Goal: Information Seeking & Learning: Learn about a topic

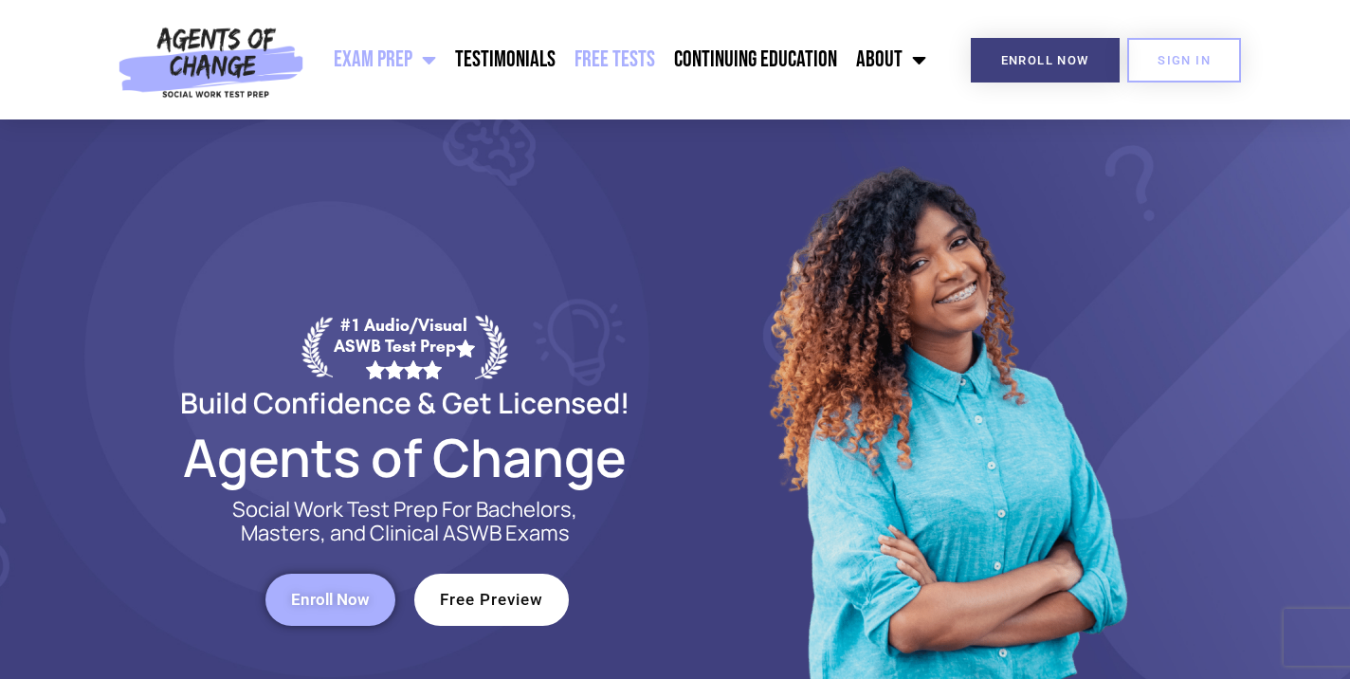
click at [640, 59] on link "Free Tests" at bounding box center [615, 59] width 100 height 47
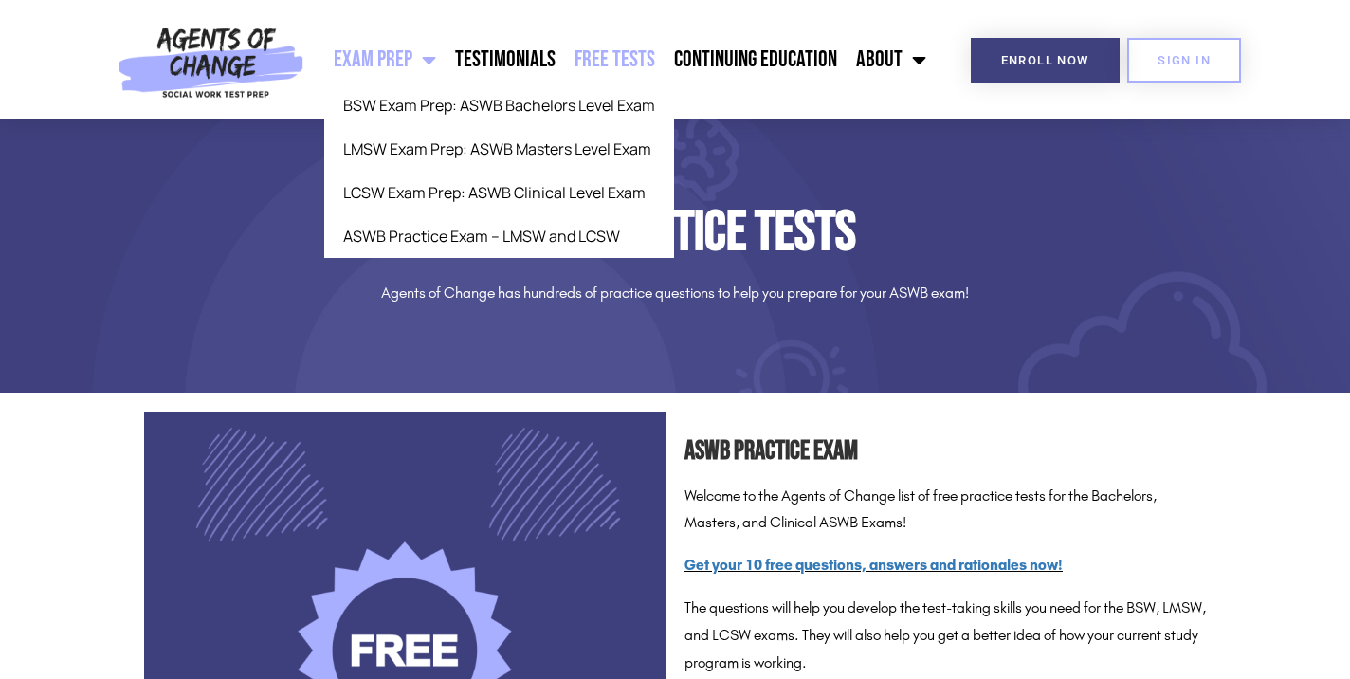
click at [433, 64] on span "Menu" at bounding box center [425, 60] width 24 height 42
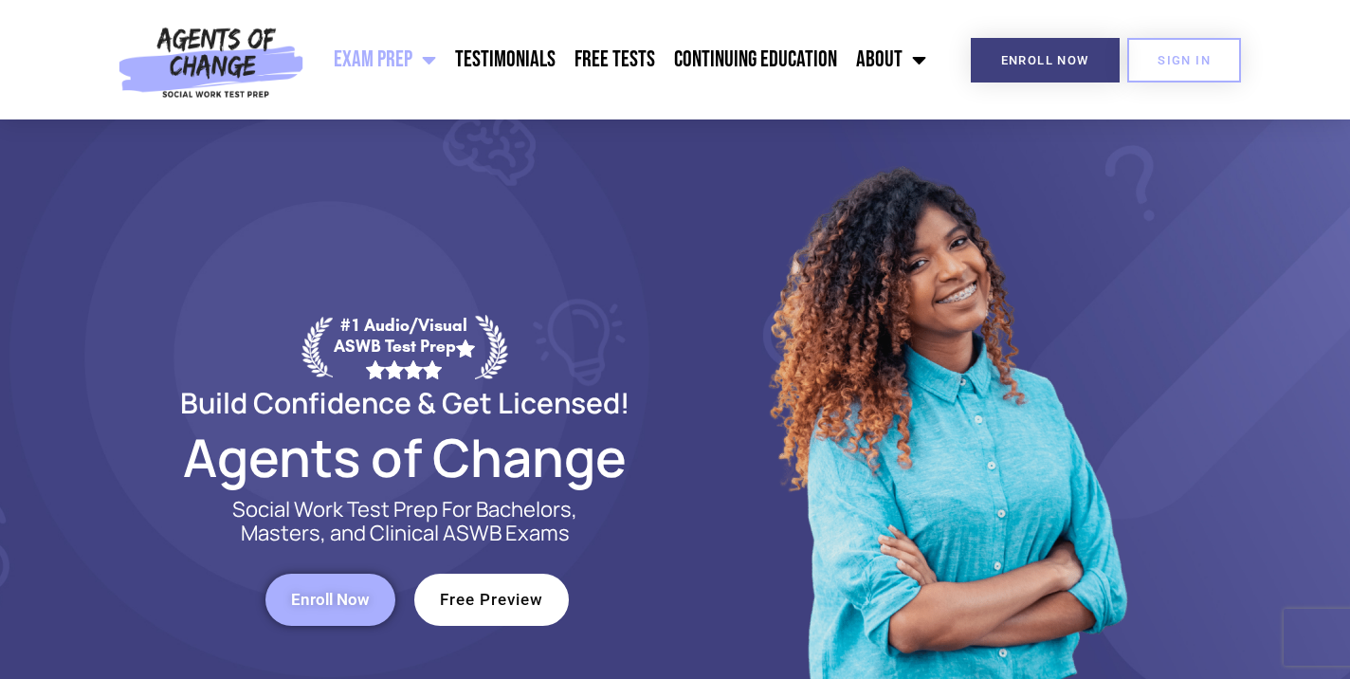
click at [433, 64] on span "Menu" at bounding box center [425, 60] width 24 height 42
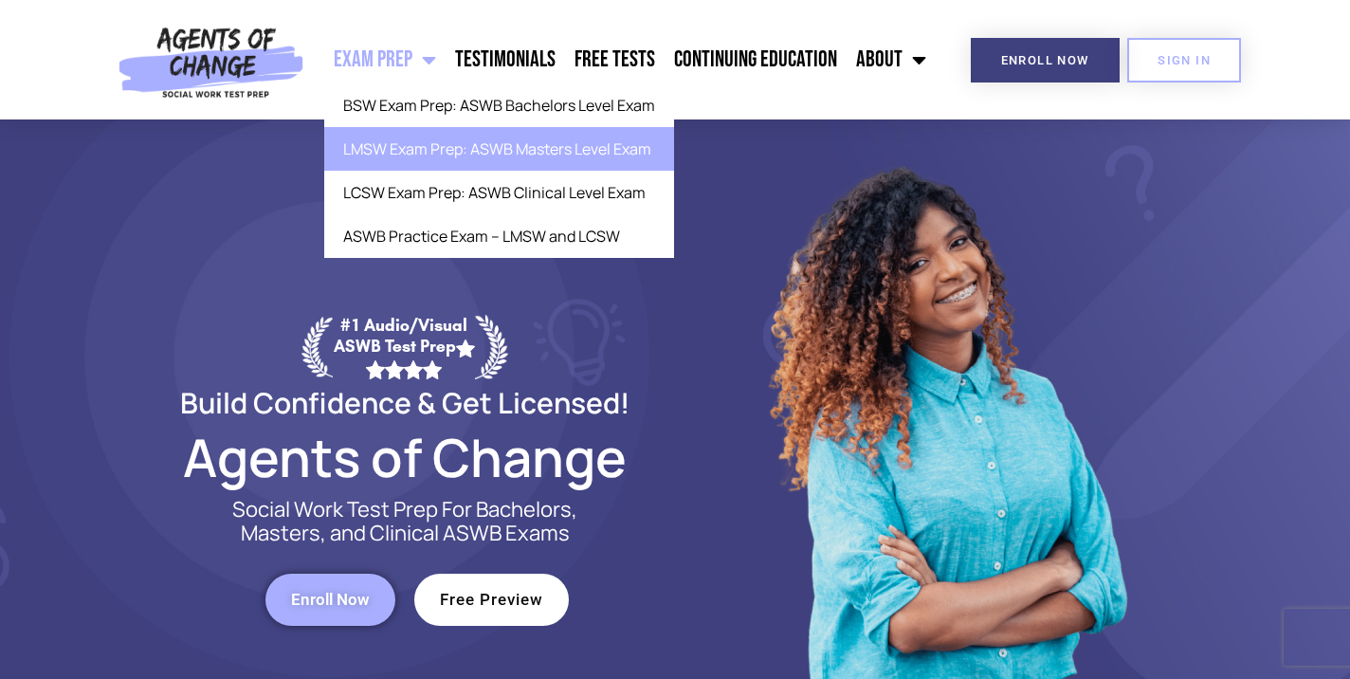
click at [467, 146] on link "LMSW Exam Prep: ASWB Masters Level Exam" at bounding box center [499, 149] width 350 height 44
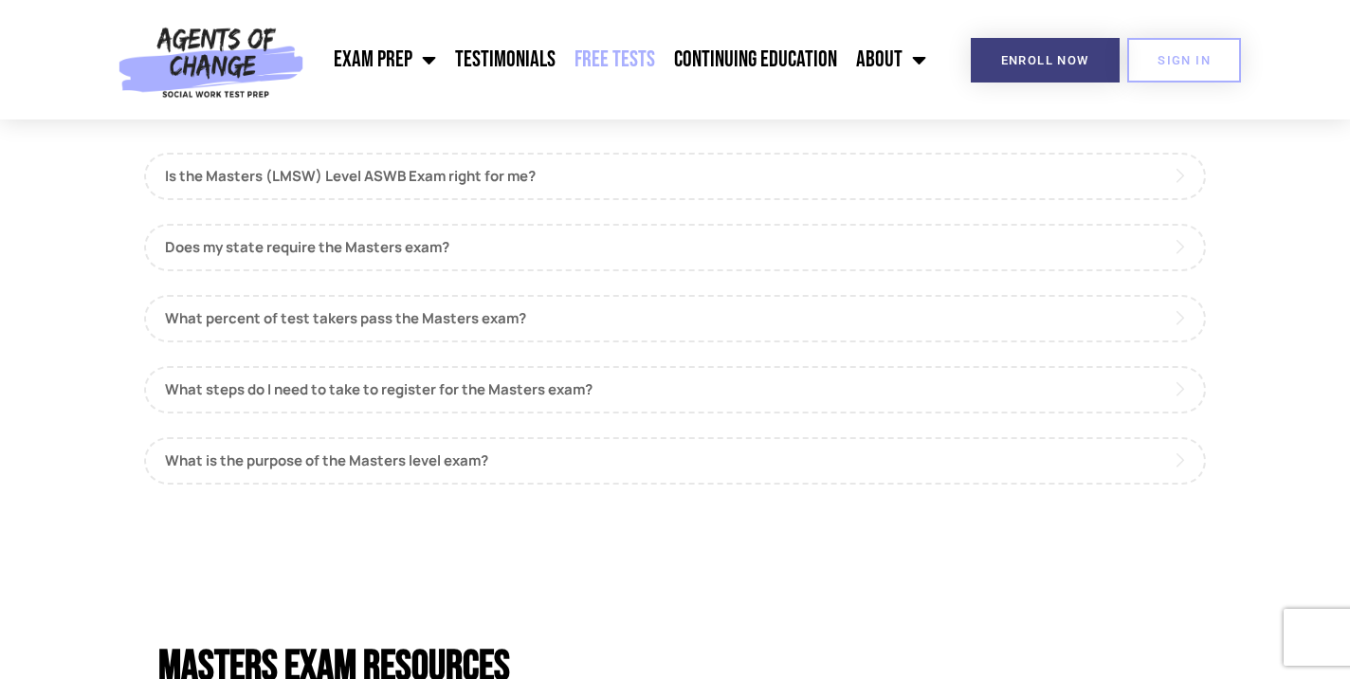
scroll to position [1772, 0]
